Goal: Navigation & Orientation: Find specific page/section

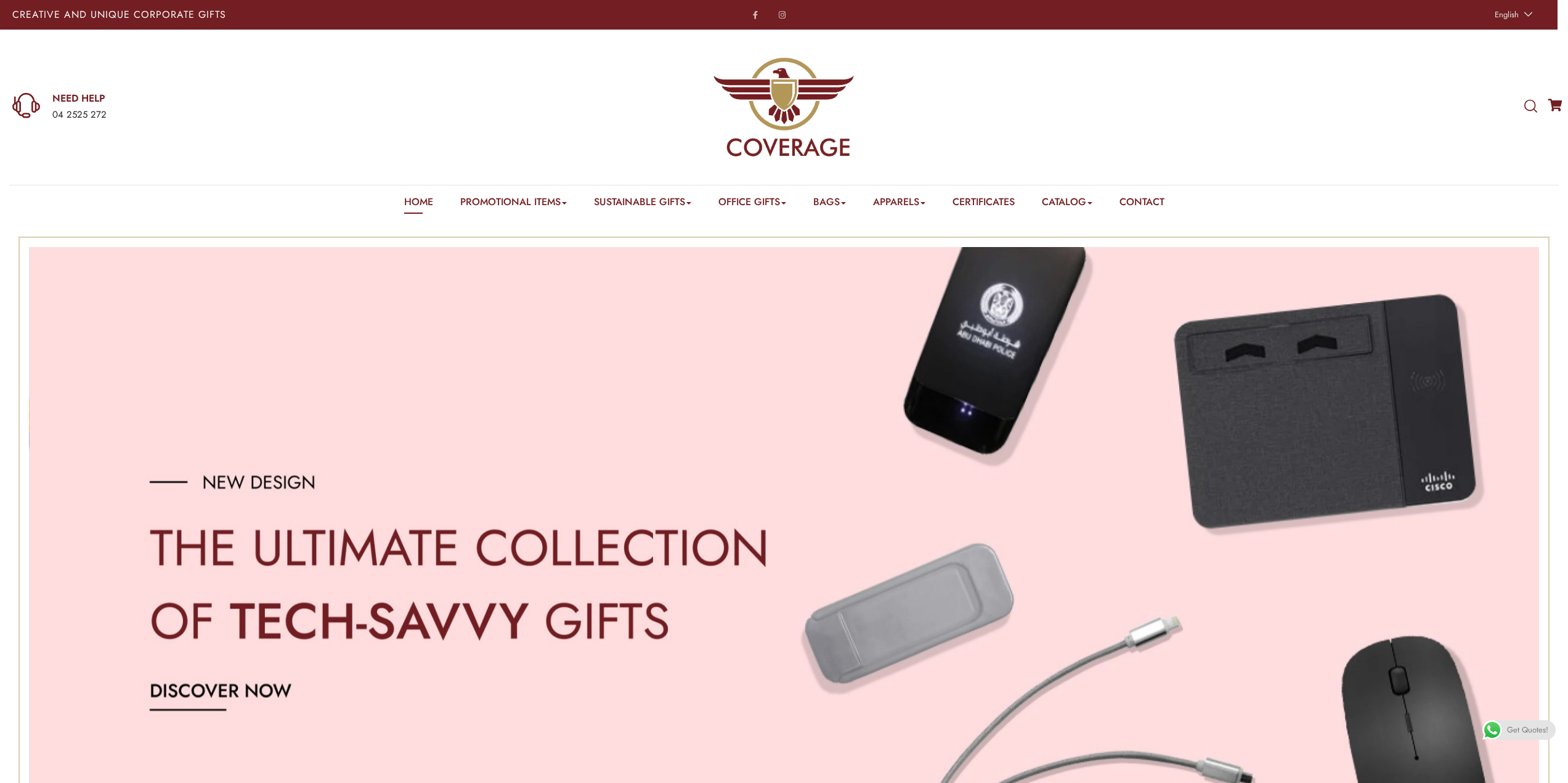
click at [458, 348] on img "3 / 3" at bounding box center [785, 590] width 1510 height 686
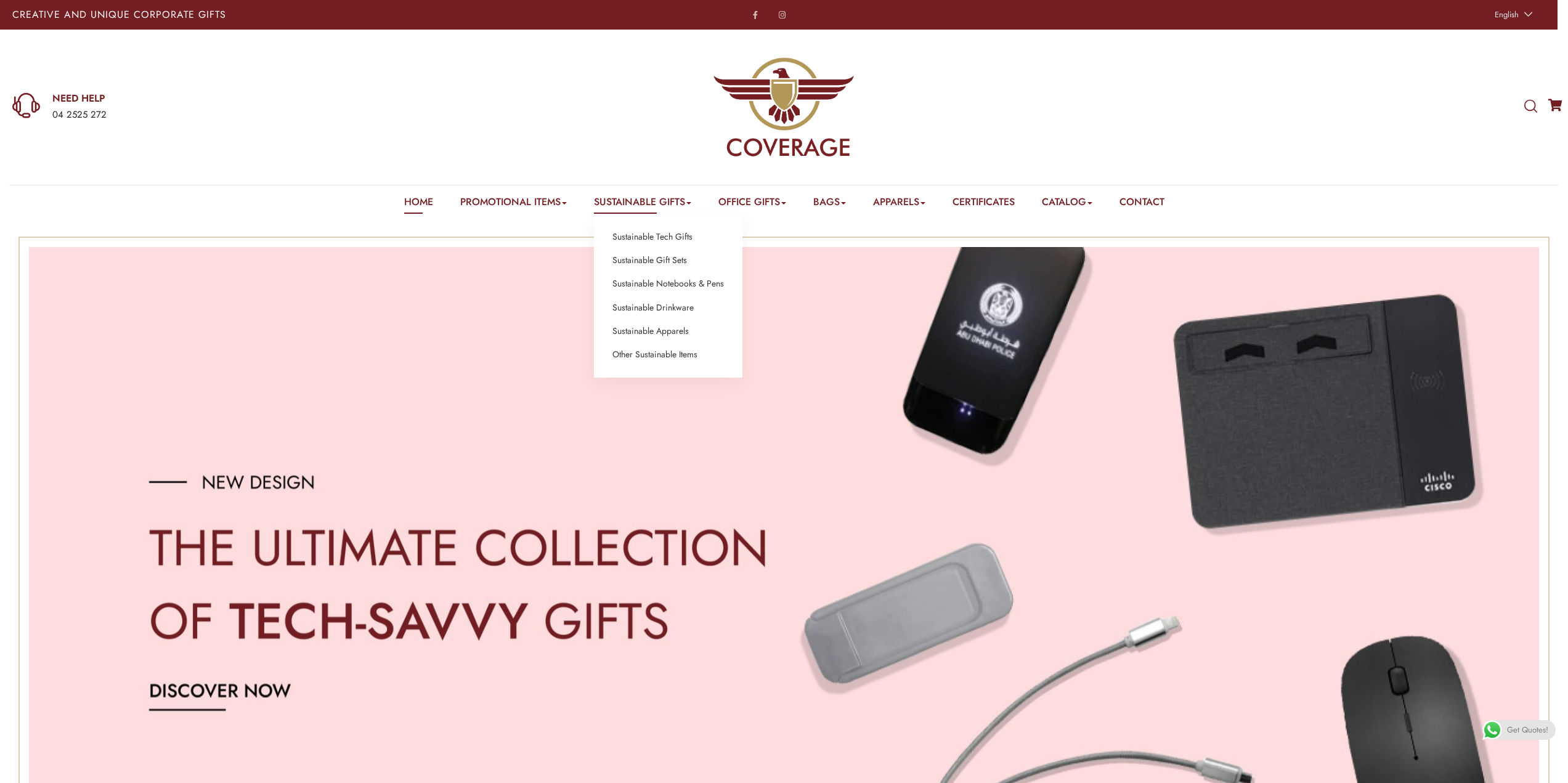
click at [633, 205] on link "Sustainable Gifts" at bounding box center [643, 204] width 98 height 19
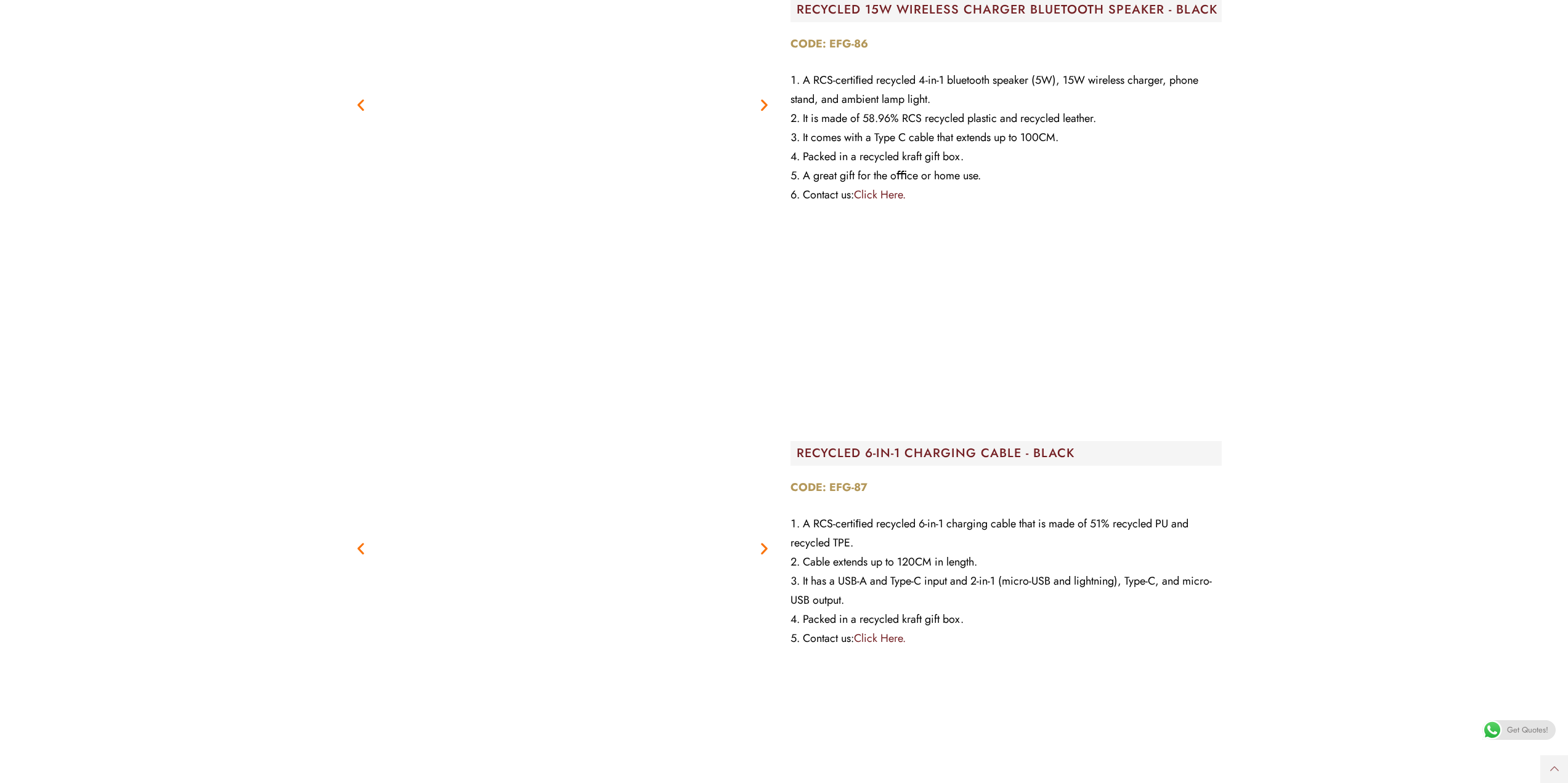
scroll to position [2403, 0]
